Goal: Task Accomplishment & Management: Use online tool/utility

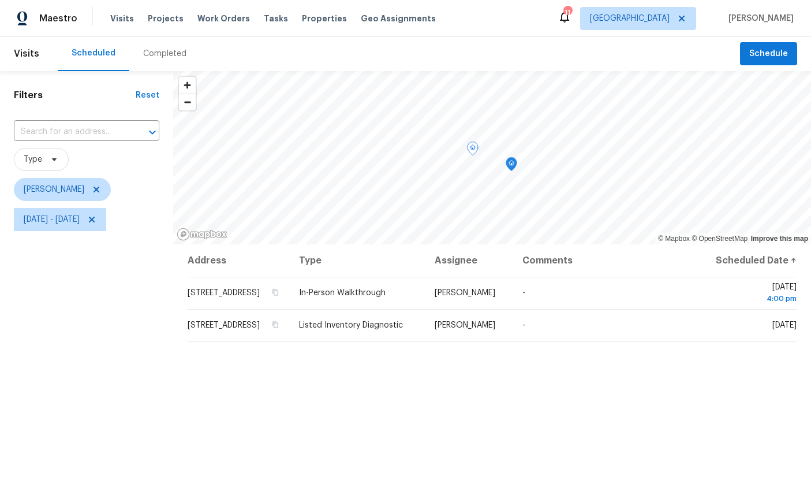
click at [0, 0] on icon at bounding box center [0, 0] width 0 height 0
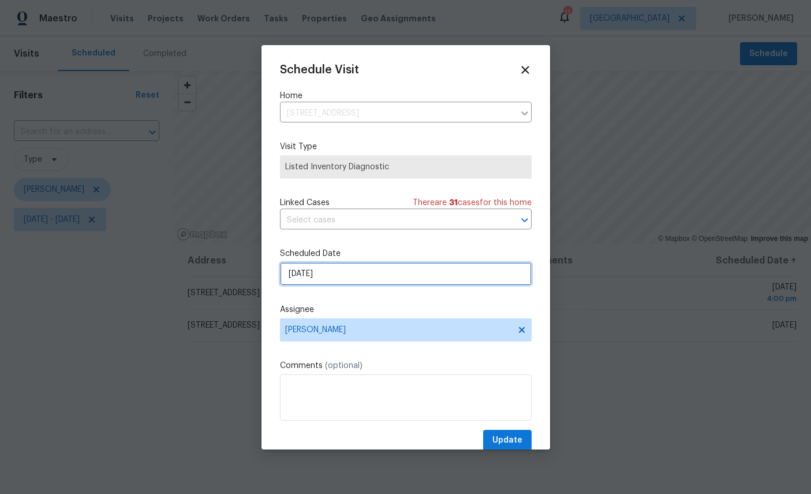
click at [398, 278] on input "[DATE]" at bounding box center [406, 273] width 252 height 23
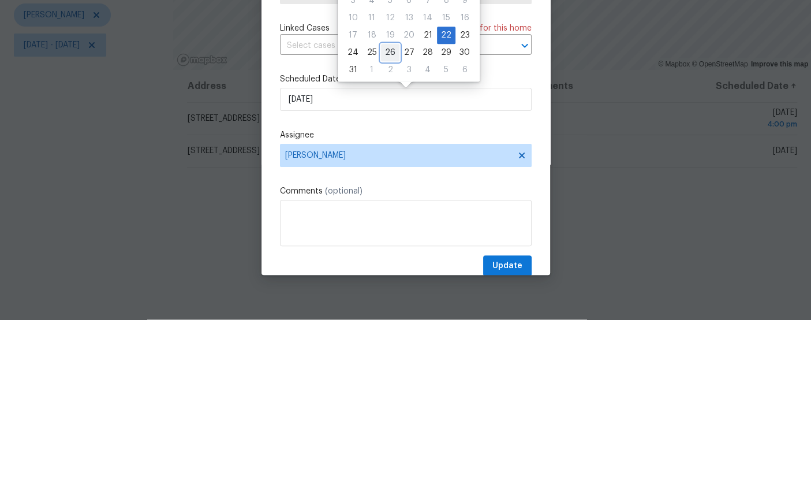
click at [389, 219] on div "26" at bounding box center [390, 227] width 18 height 16
type input "[DATE]"
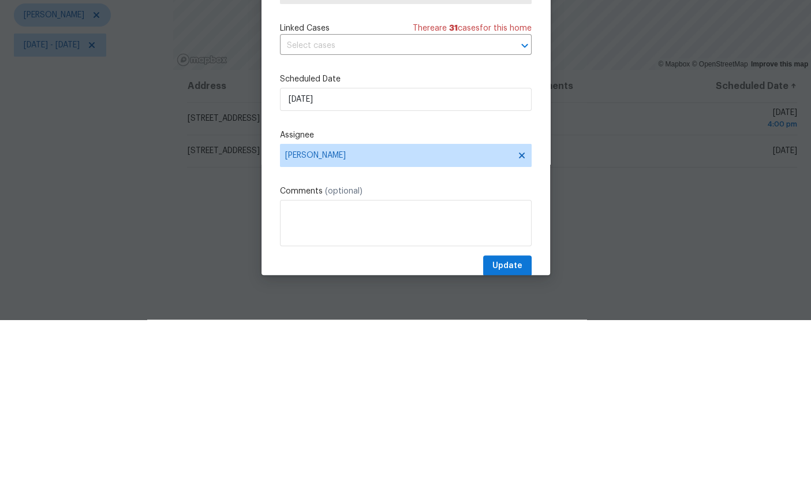
scroll to position [43, 0]
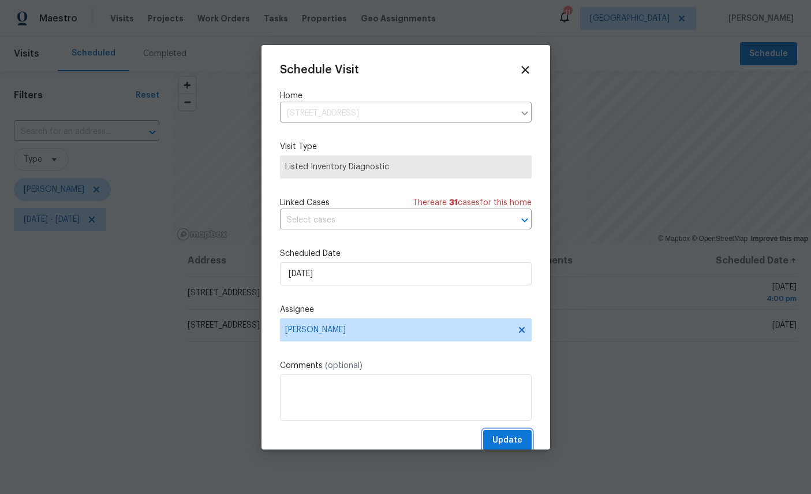
click at [509, 437] on span "Update" at bounding box center [507, 440] width 30 height 14
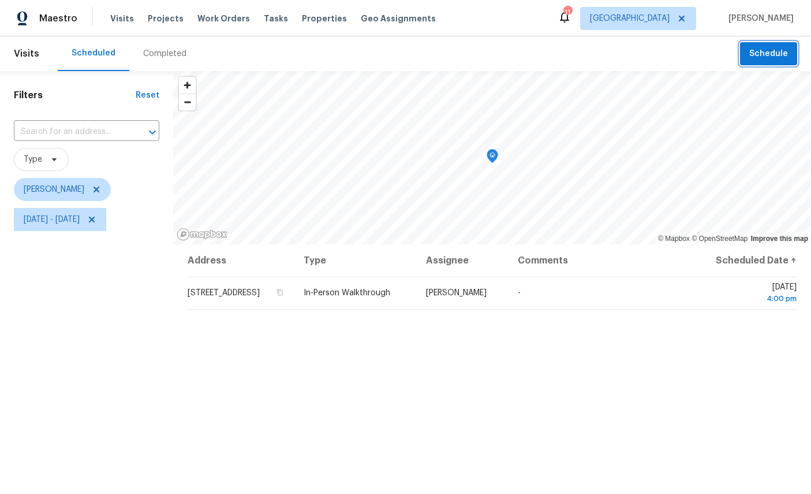
click at [761, 47] on span "Schedule" at bounding box center [768, 54] width 39 height 14
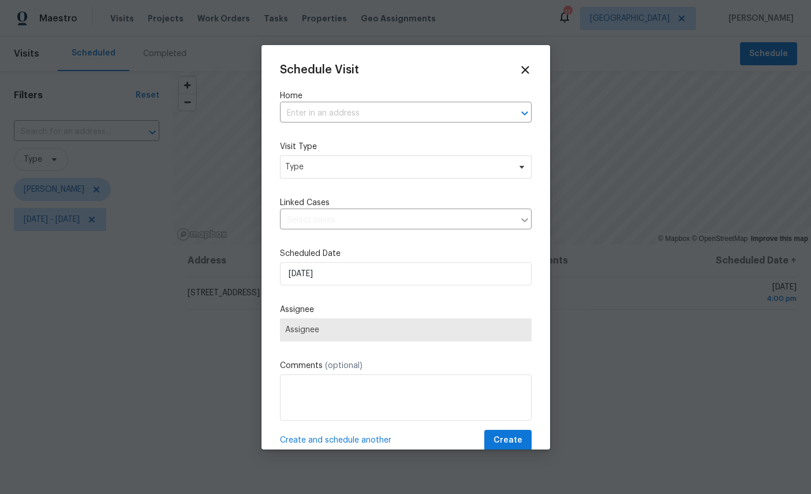
click at [407, 107] on input "text" at bounding box center [389, 113] width 219 height 18
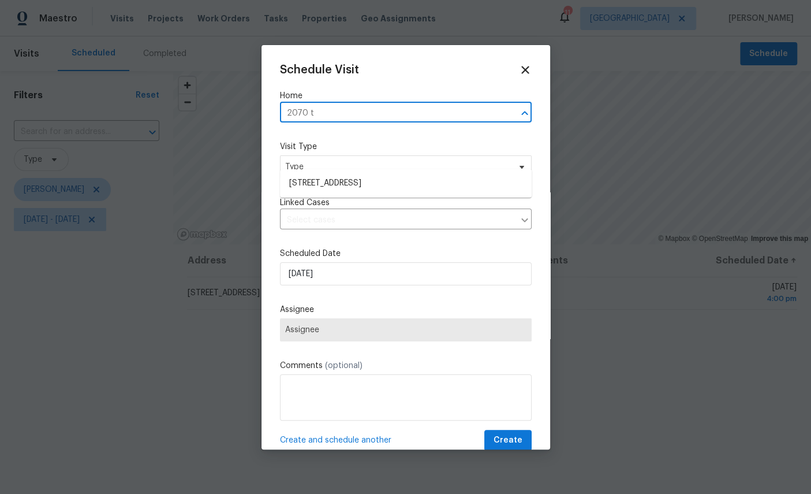
type input "2070 ti"
click at [385, 174] on li "[STREET_ADDRESS]" at bounding box center [406, 183] width 252 height 19
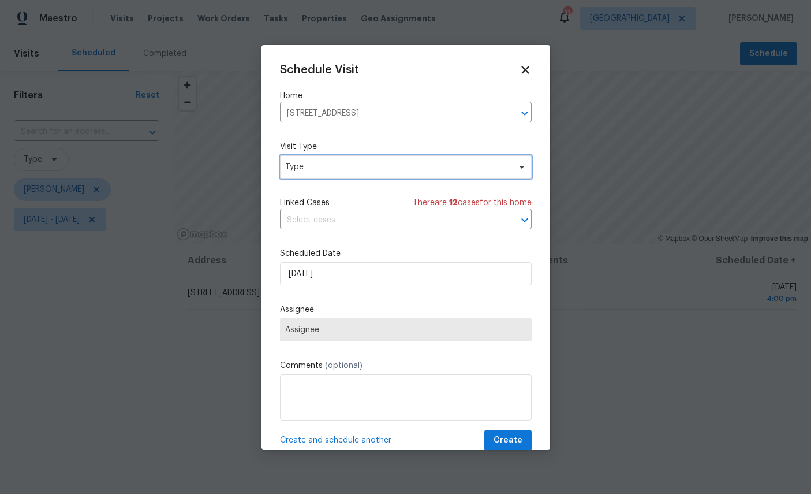
click at [405, 160] on span "Type" at bounding box center [406, 166] width 252 height 23
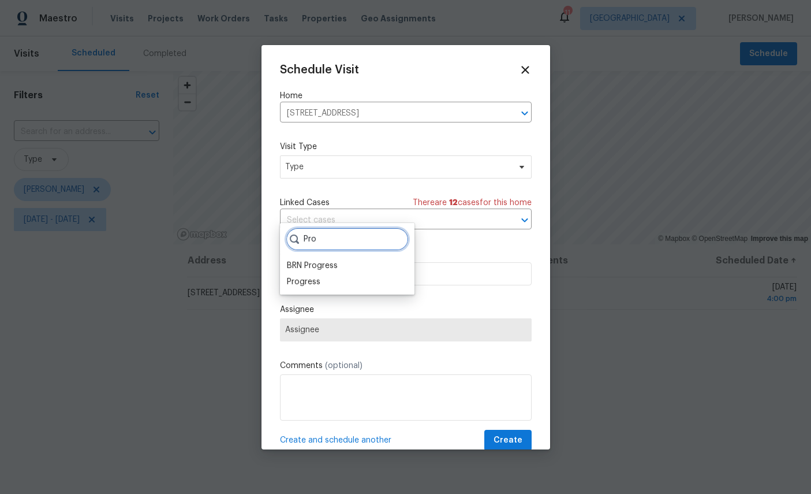
type input "Pro"
click at [303, 276] on div "Progress" at bounding box center [303, 282] width 33 height 12
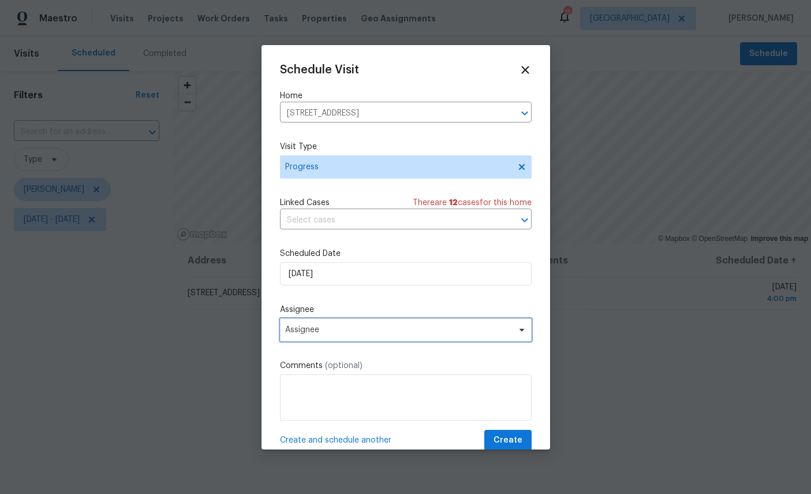
click at [378, 334] on span "Assignee" at bounding box center [398, 329] width 226 height 9
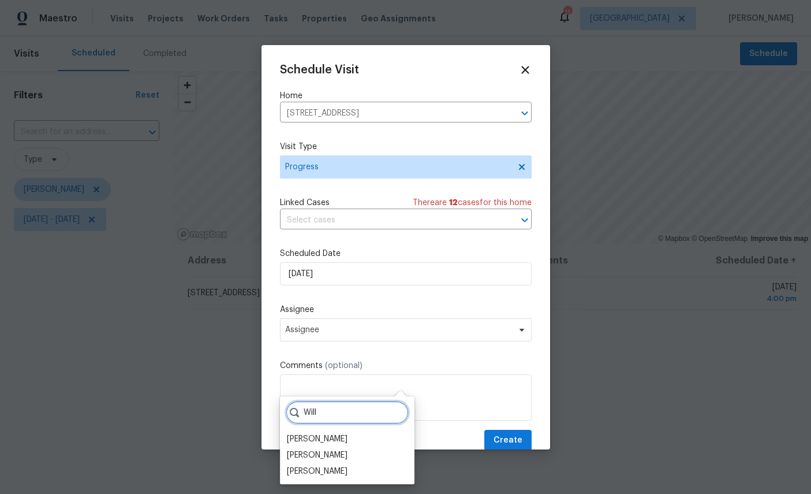
type input "Will"
click at [327, 465] on div "[PERSON_NAME]" at bounding box center [317, 471] width 61 height 12
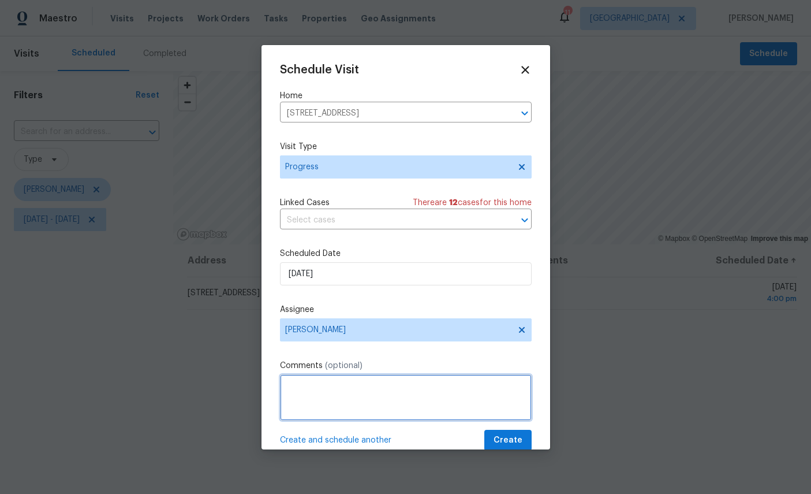
click at [371, 398] on textarea at bounding box center [406, 397] width 252 height 46
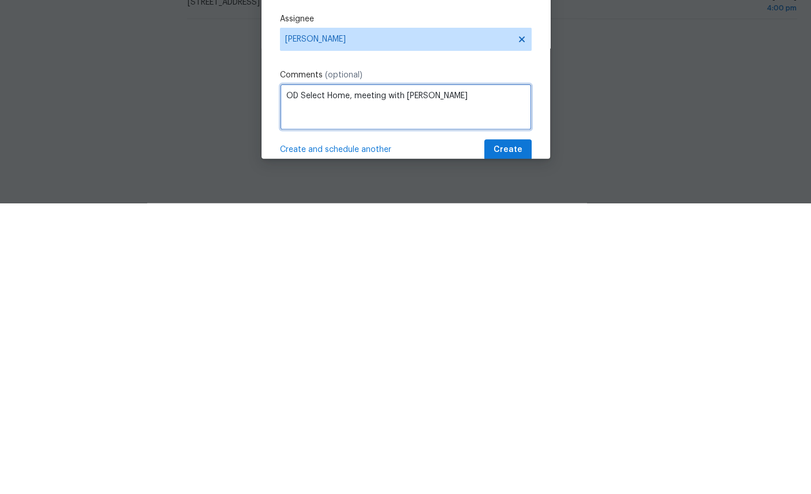
type textarea "OD Select Home, meeting with [PERSON_NAME]"
click at [508, 433] on span "Create" at bounding box center [508, 440] width 29 height 14
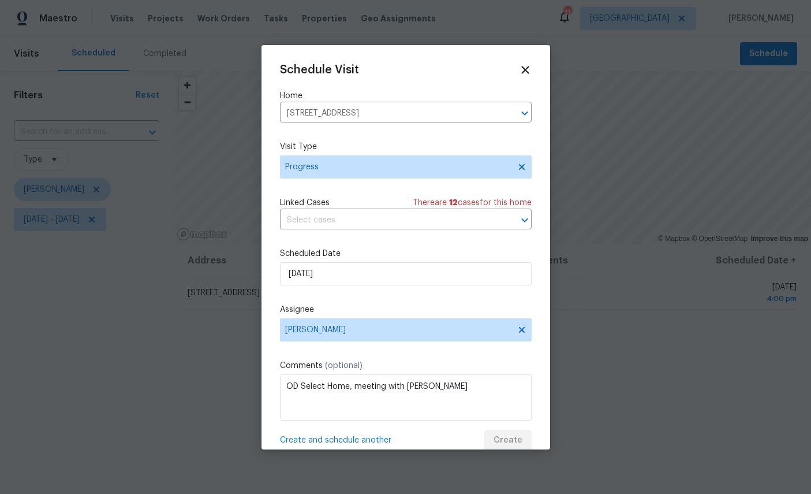
scroll to position [0, 0]
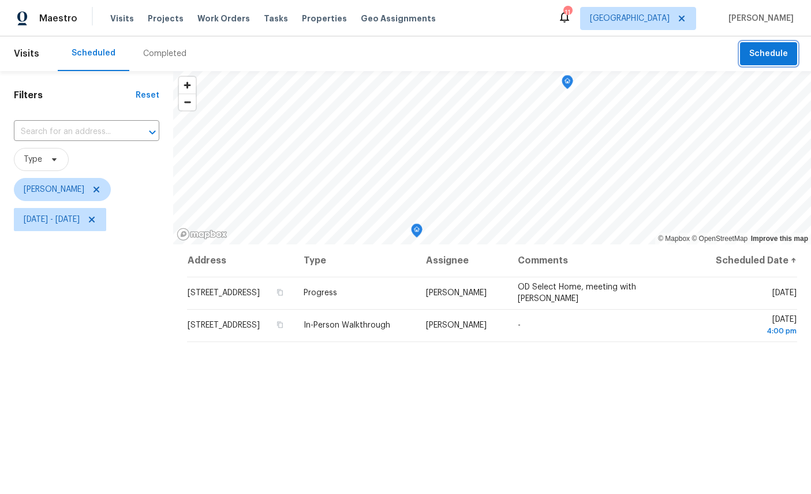
click at [415, 232] on icon "Map marker" at bounding box center [417, 230] width 10 height 13
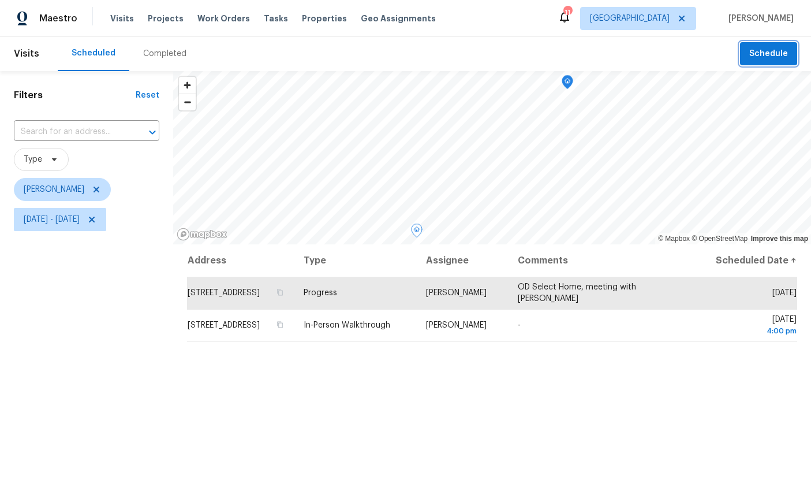
click at [562, 83] on icon "Map marker" at bounding box center [567, 82] width 10 height 13
